Goal: Task Accomplishment & Management: Use online tool/utility

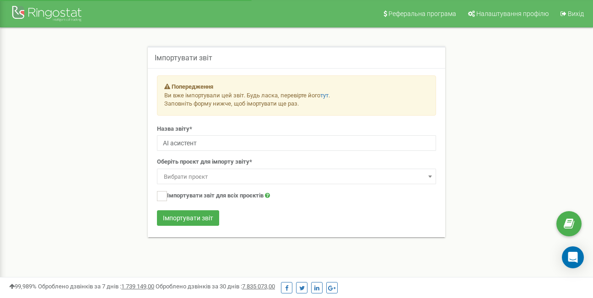
click at [226, 178] on span "Вибрати проєкт" at bounding box center [296, 177] width 273 height 13
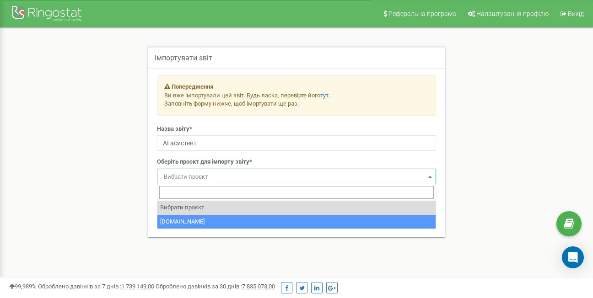
select select "40637"
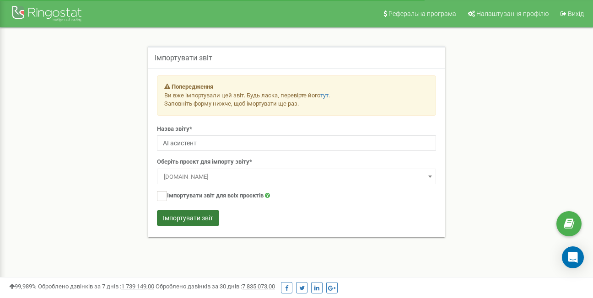
click at [200, 217] on button "Імпортувати звіт" at bounding box center [188, 218] width 62 height 16
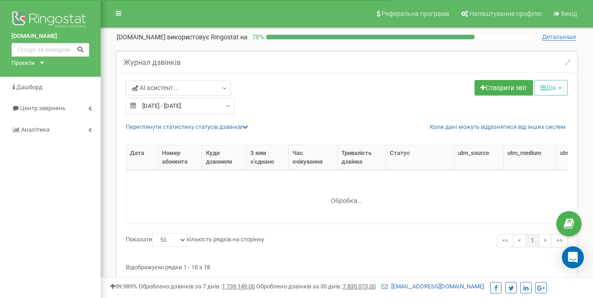
select select "50"
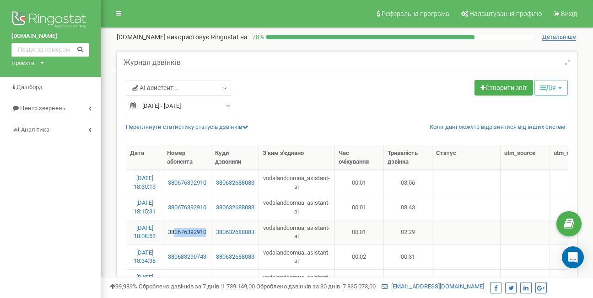
drag, startPoint x: 210, startPoint y: 233, endPoint x: 174, endPoint y: 232, distance: 35.7
click at [174, 232] on td "380676392910" at bounding box center [187, 232] width 48 height 25
copy link "0676392910"
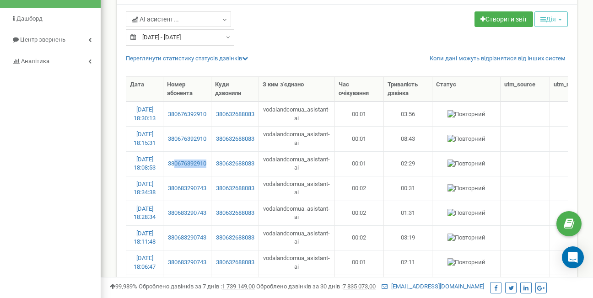
scroll to position [46, 0]
